Goal: Check status: Check status

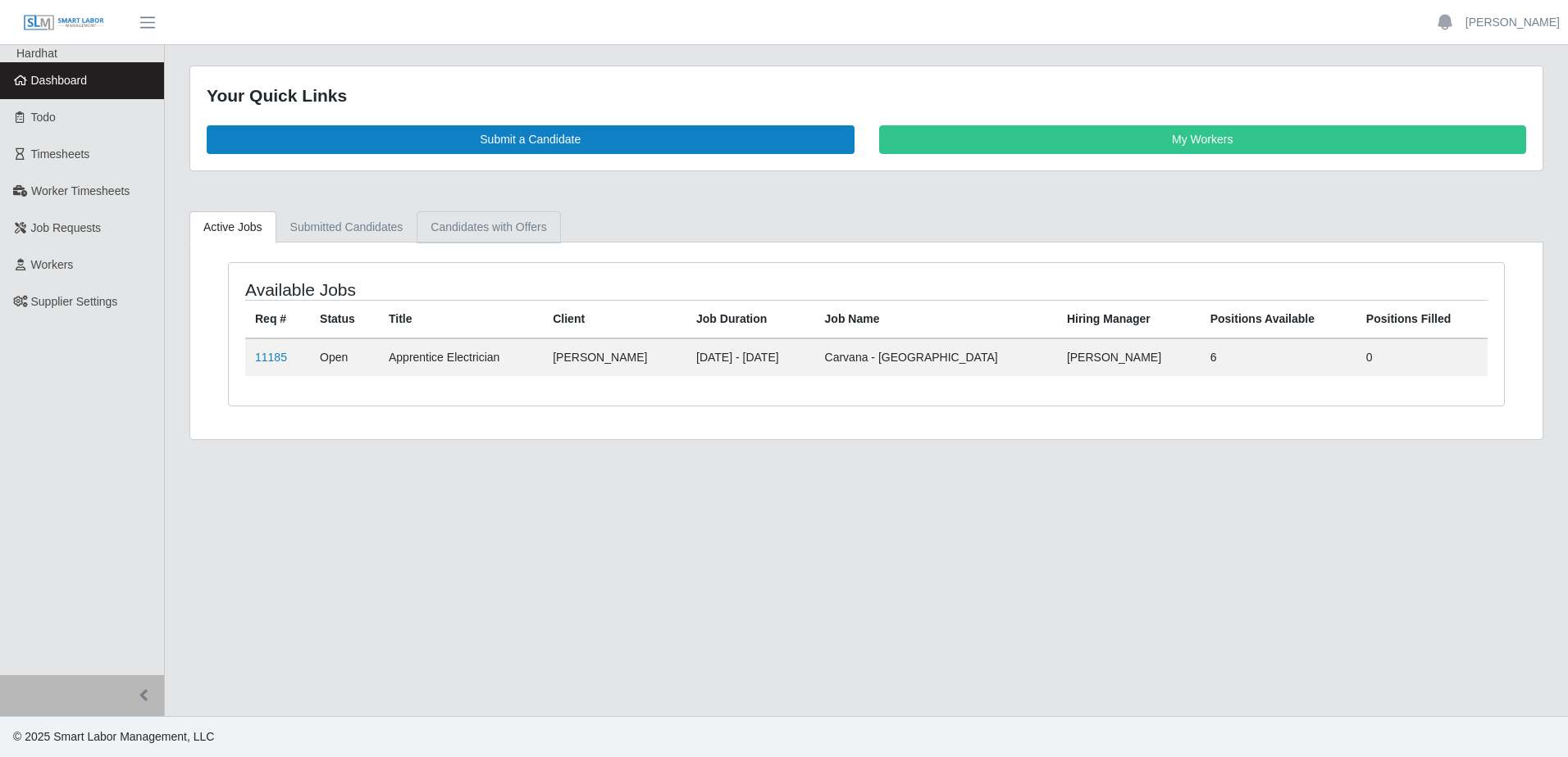
click at [505, 222] on link "Candidates with Offers" at bounding box center [488, 227] width 144 height 32
click at [270, 350] on link "11185" at bounding box center [271, 357] width 32 height 13
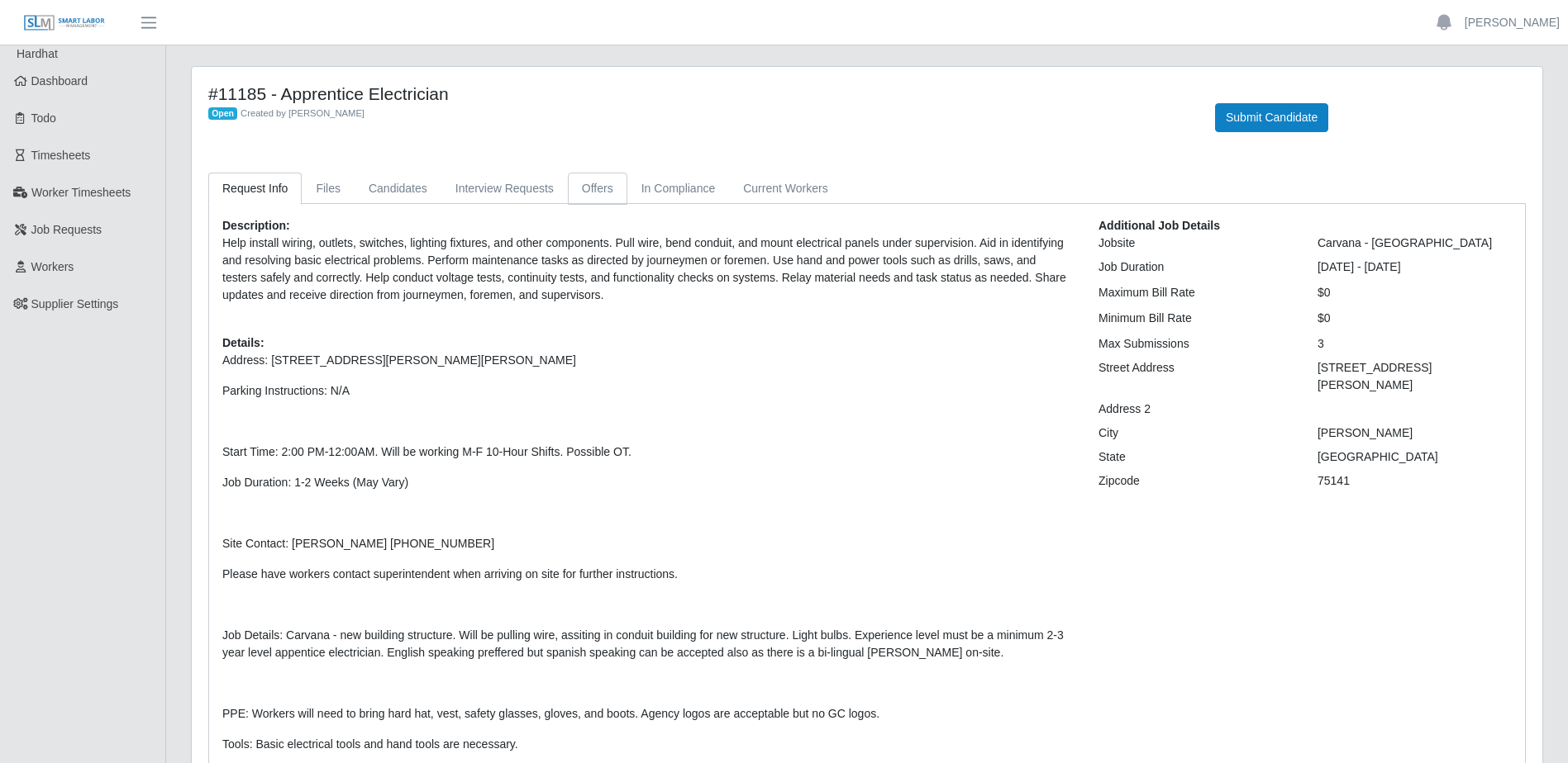
click at [588, 188] on link "Offers" at bounding box center [597, 189] width 59 height 32
